Goal: Entertainment & Leisure: Consume media (video, audio)

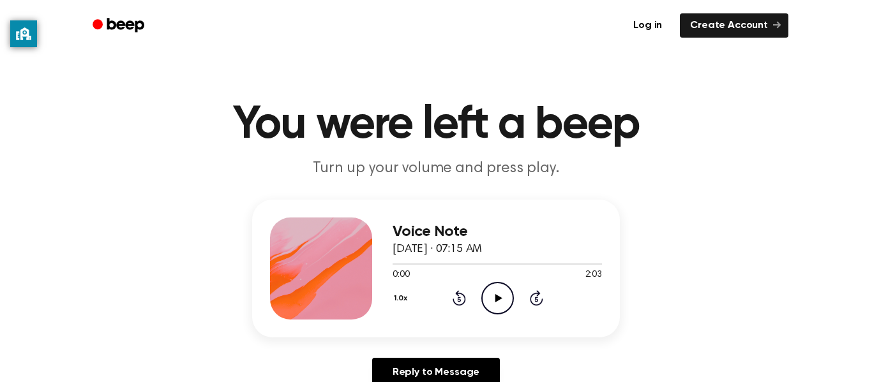
click at [492, 286] on icon "Play Audio" at bounding box center [497, 298] width 33 height 33
click at [492, 286] on icon "Pause Audio" at bounding box center [497, 298] width 33 height 33
click at [502, 287] on icon "Play Audio" at bounding box center [497, 298] width 33 height 33
drag, startPoint x: 300, startPoint y: 11, endPoint x: 595, endPoint y: 235, distance: 370.4
click at [463, 297] on icon "Rewind 5 seconds" at bounding box center [459, 298] width 14 height 17
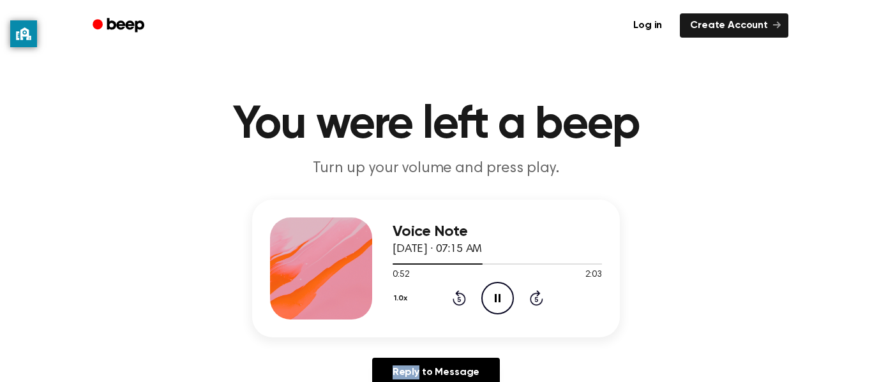
click at [463, 297] on icon "Rewind 5 seconds" at bounding box center [459, 298] width 14 height 17
click at [463, 298] on icon "Rewind 5 seconds" at bounding box center [459, 298] width 14 height 17
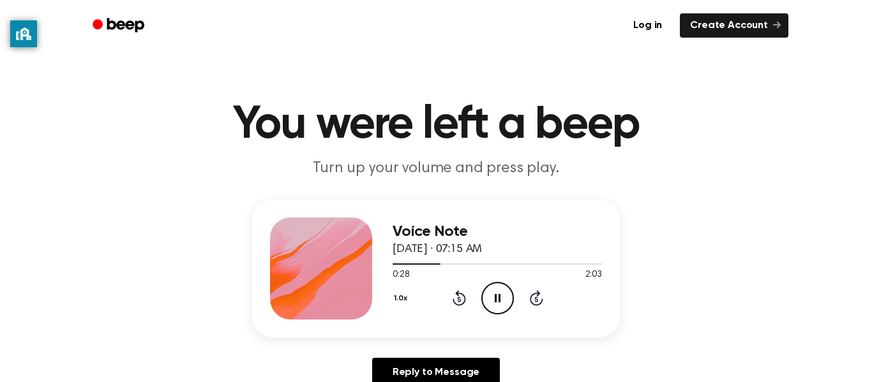
click at [463, 298] on icon "Rewind 5 seconds" at bounding box center [459, 298] width 14 height 17
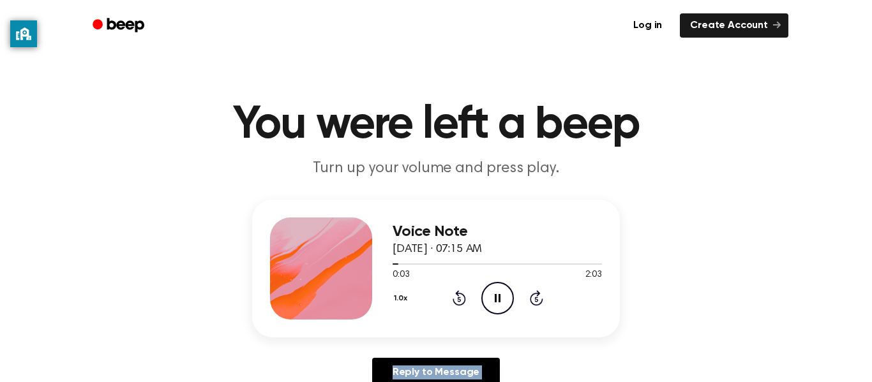
click at [463, 298] on icon "Rewind 5 seconds" at bounding box center [459, 298] width 14 height 17
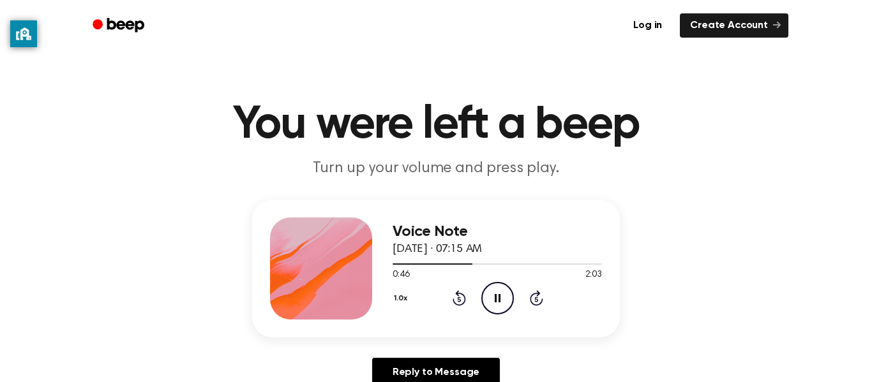
click at [464, 297] on icon at bounding box center [459, 297] width 13 height 15
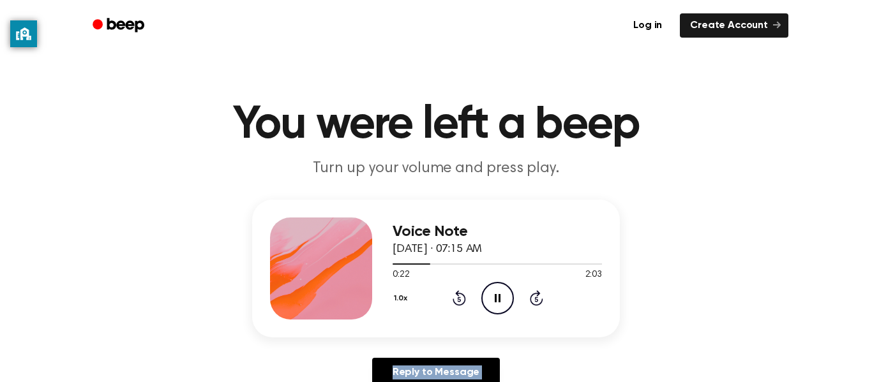
click at [464, 297] on icon at bounding box center [459, 297] width 13 height 15
click at [464, 298] on icon at bounding box center [459, 297] width 13 height 15
click at [598, 262] on div at bounding box center [497, 264] width 209 height 10
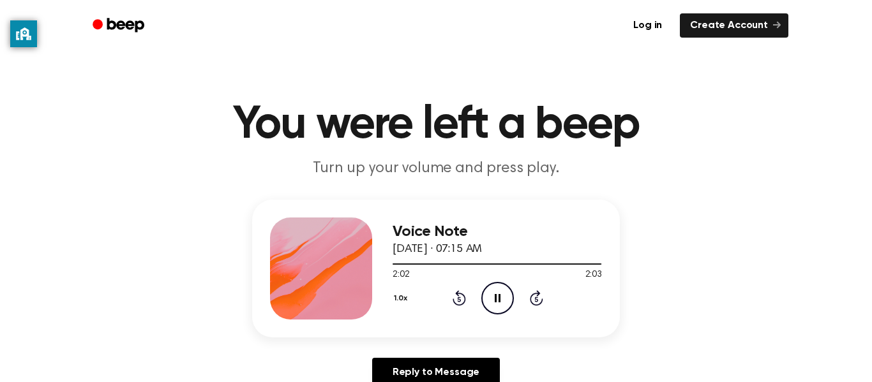
click at [496, 289] on icon "Pause Audio" at bounding box center [497, 298] width 33 height 33
click at [472, 295] on div "1.0x Rewind 5 seconds Play Audio Skip 5 seconds" at bounding box center [497, 298] width 209 height 33
click at [459, 290] on icon "Rewind 5 seconds" at bounding box center [459, 298] width 14 height 17
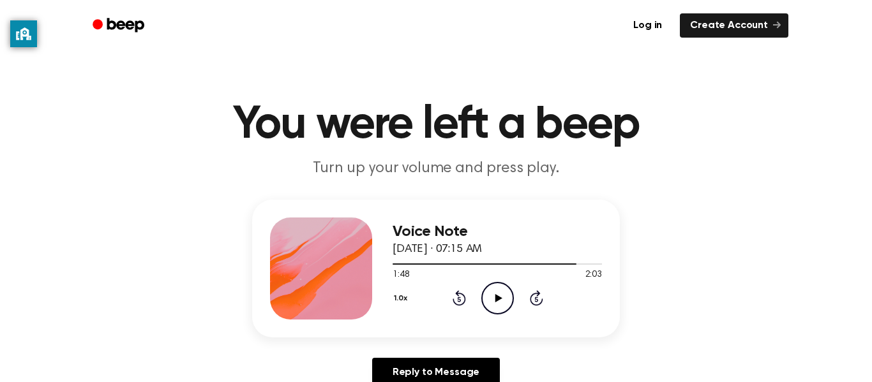
click at [459, 290] on icon "Rewind 5 seconds" at bounding box center [459, 298] width 14 height 17
click at [460, 292] on icon "Rewind 5 seconds" at bounding box center [459, 298] width 14 height 17
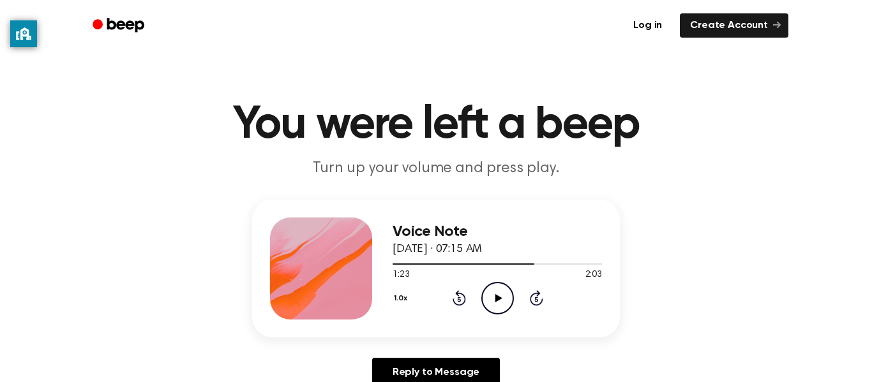
click at [449, 290] on div "1.0x Rewind 5 seconds Play Audio Skip 5 seconds" at bounding box center [497, 298] width 209 height 33
click at [463, 300] on icon "Rewind 5 seconds" at bounding box center [459, 298] width 14 height 17
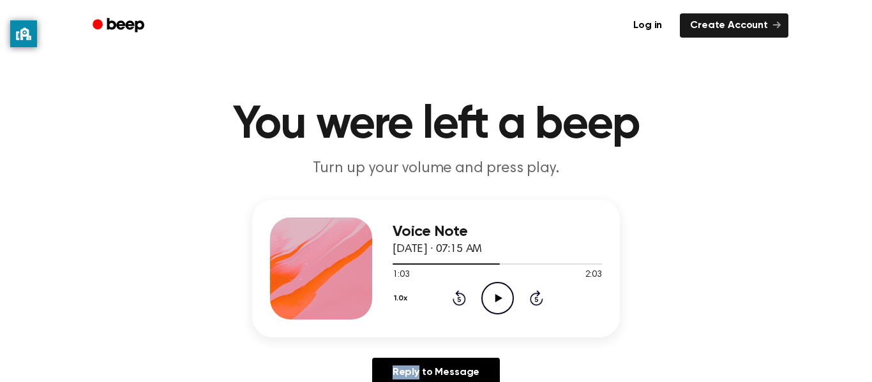
click at [463, 300] on icon "Rewind 5 seconds" at bounding box center [459, 298] width 14 height 17
click at [462, 299] on icon "Rewind 5 seconds" at bounding box center [459, 298] width 14 height 17
click at [464, 300] on icon "Rewind 5 seconds" at bounding box center [459, 298] width 14 height 17
click at [464, 301] on icon at bounding box center [459, 297] width 13 height 15
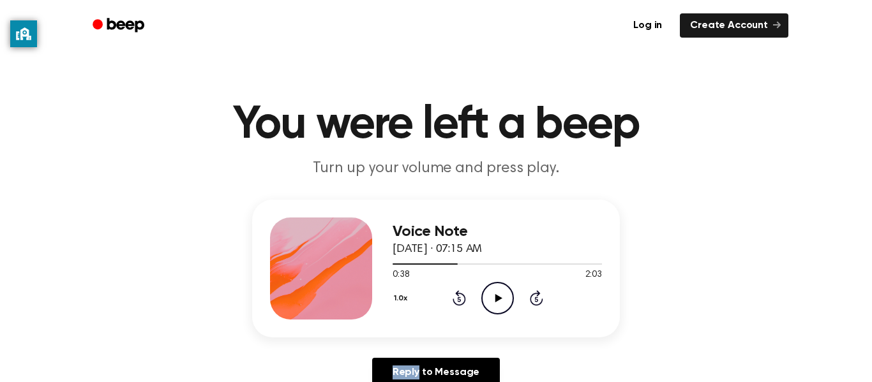
click at [464, 301] on icon at bounding box center [459, 297] width 13 height 15
click at [466, 301] on div "1.0x Rewind 5 seconds Play Audio Skip 5 seconds" at bounding box center [497, 298] width 209 height 33
click at [466, 303] on div "1.0x Rewind 5 seconds Play Audio Skip 5 seconds" at bounding box center [497, 298] width 209 height 33
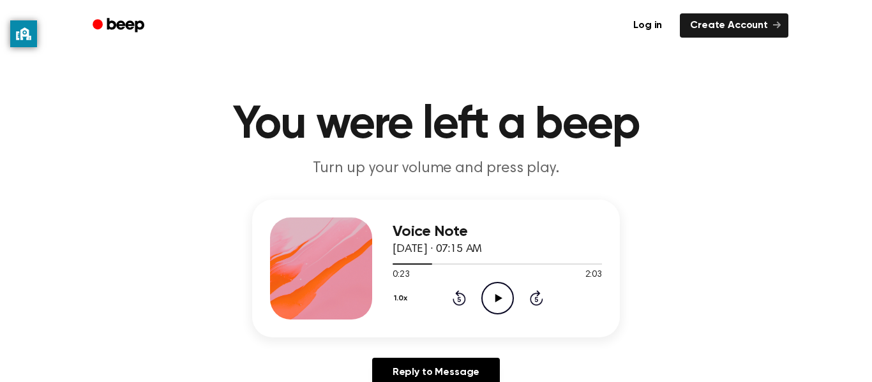
click at [461, 294] on icon at bounding box center [459, 297] width 13 height 15
click at [464, 297] on icon at bounding box center [459, 297] width 13 height 15
click at [464, 298] on icon at bounding box center [459, 297] width 13 height 15
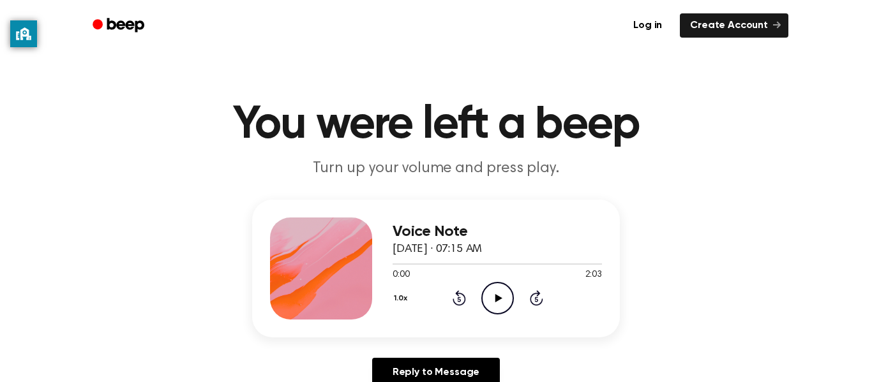
click at [539, 300] on icon "Skip 5 seconds" at bounding box center [536, 298] width 14 height 17
